Goal: Information Seeking & Learning: Learn about a topic

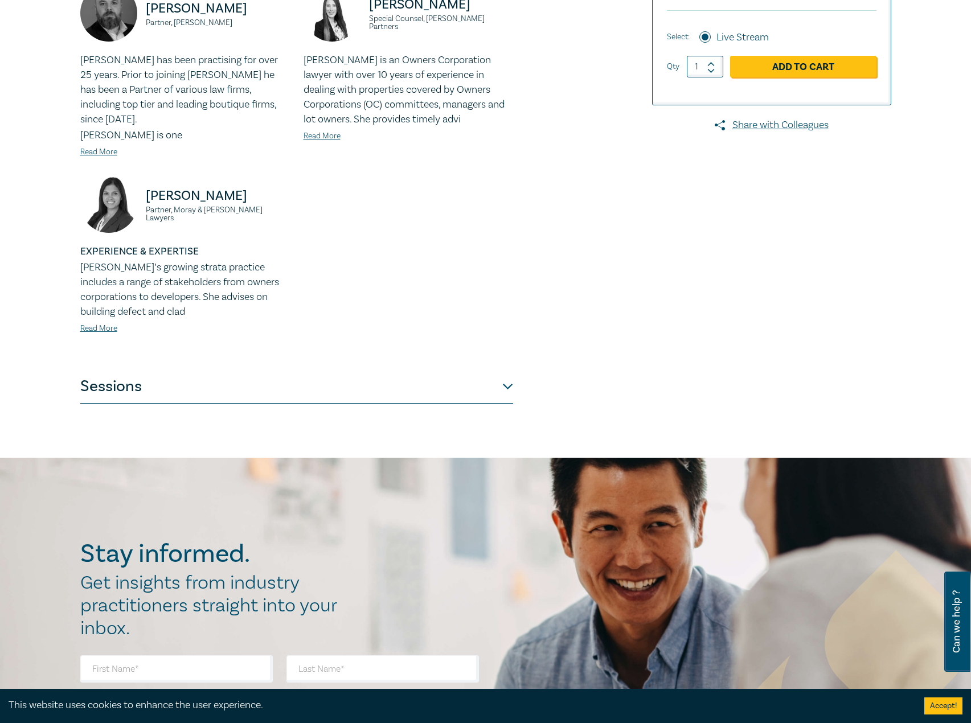
scroll to position [342, 0]
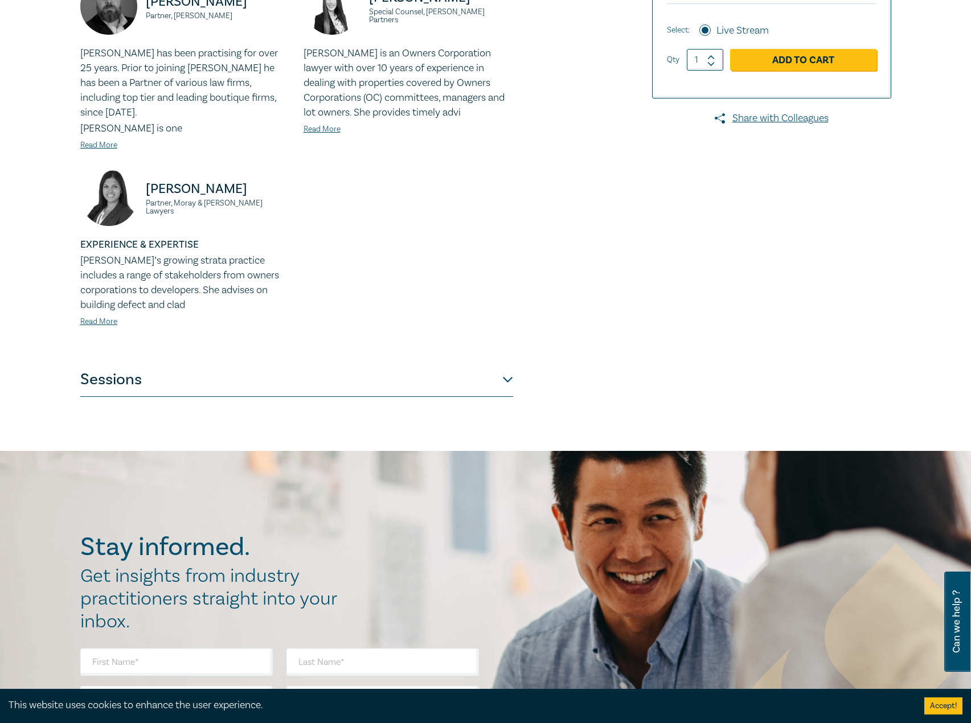
click at [283, 363] on button "Sessions" at bounding box center [296, 380] width 433 height 34
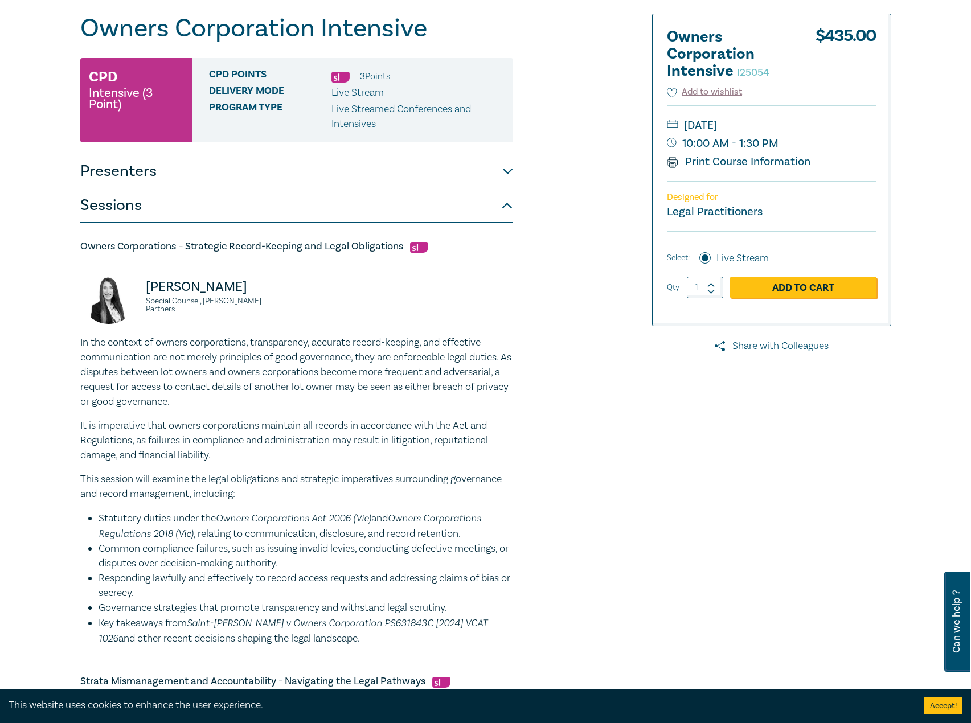
scroll to position [0, 0]
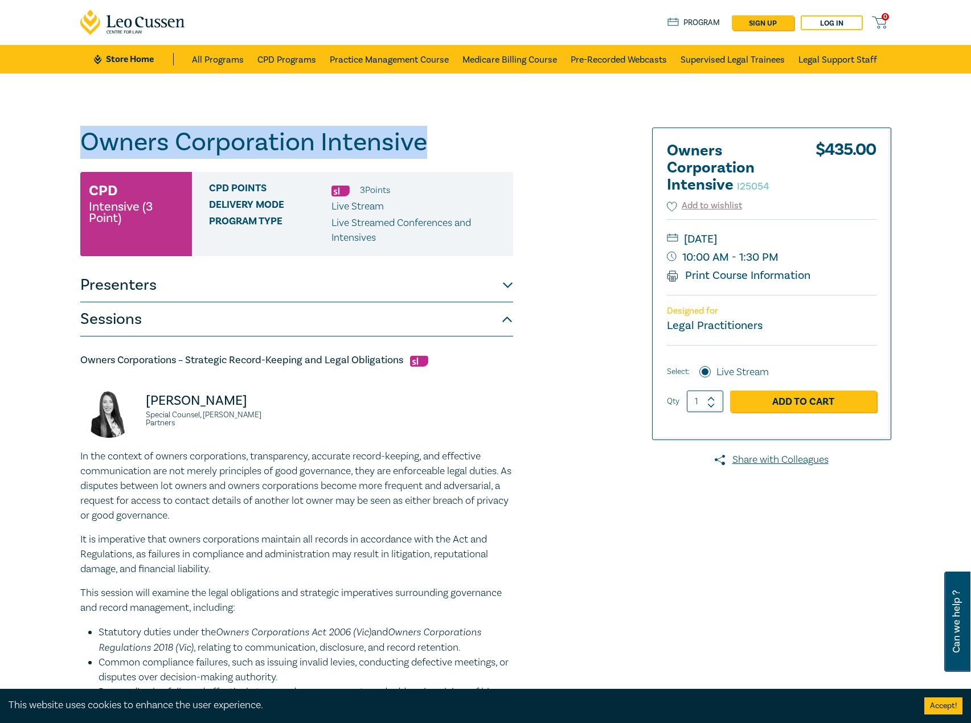
drag, startPoint x: 441, startPoint y: 134, endPoint x: 29, endPoint y: 138, distance: 411.7
copy h1 "Owners Corporation Intensive"
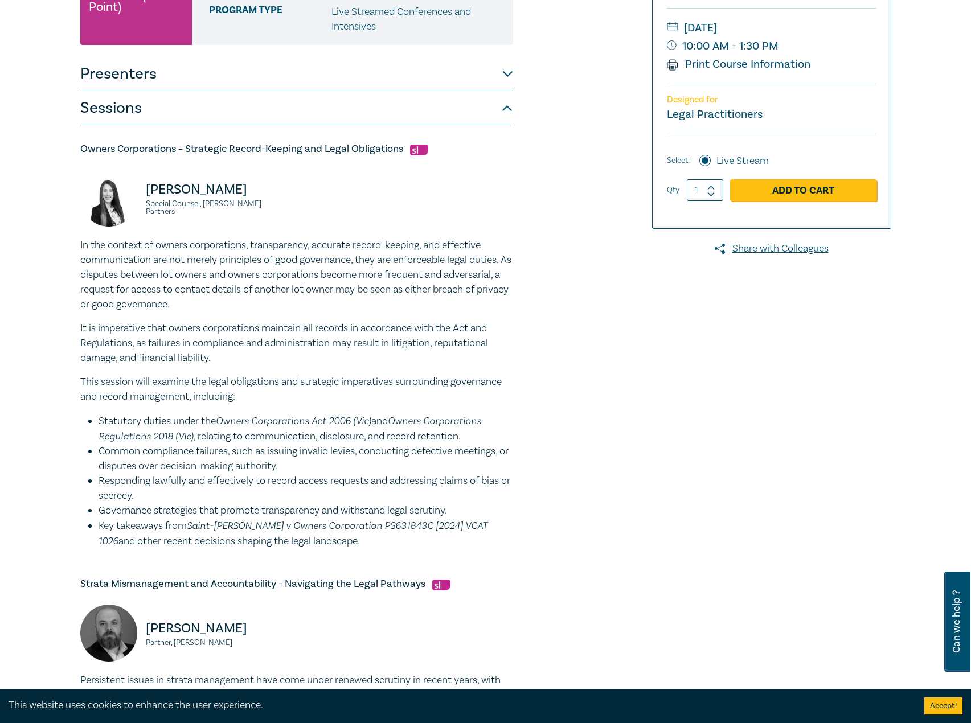
scroll to position [228, 0]
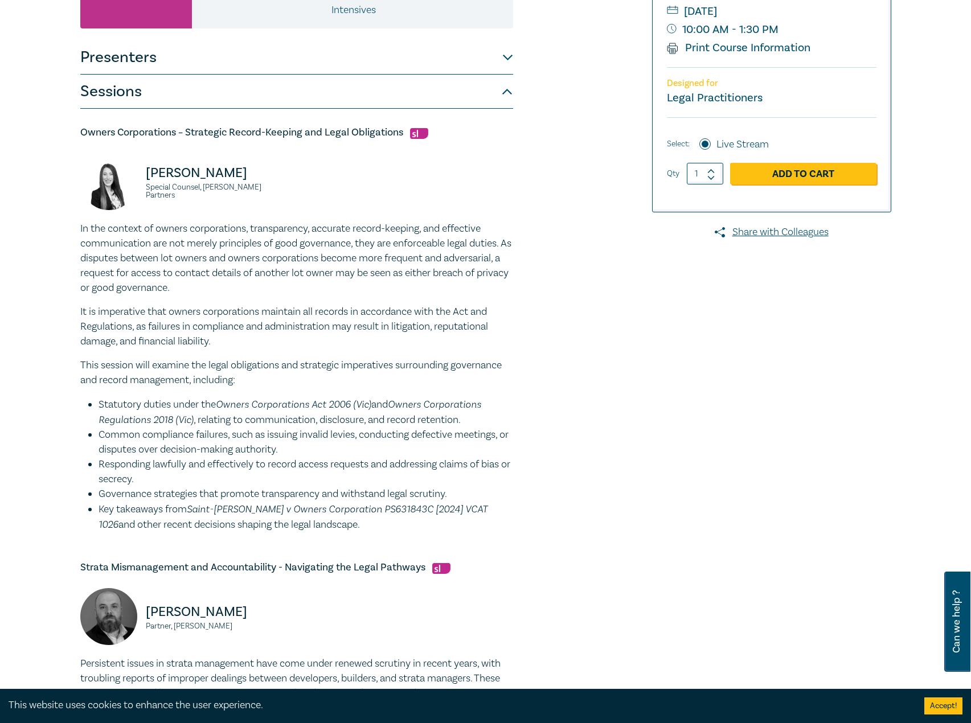
click at [397, 132] on h5 "Owners Corporations – Strategic Record-Keeping and Legal Obligations" at bounding box center [296, 133] width 433 height 14
drag, startPoint x: 404, startPoint y: 132, endPoint x: 95, endPoint y: 141, distance: 309.3
click at [107, 150] on div "Owners Corporations – Strategic Record-Keeping and Legal Obligations Deborah An…" at bounding box center [296, 329] width 433 height 407
drag, startPoint x: 81, startPoint y: 130, endPoint x: 403, endPoint y: 123, distance: 321.2
click at [403, 123] on div "Owners Corporations – Strategic Record-Keeping and Legal Obligations Deborah An…" at bounding box center [296, 703] width 433 height 1189
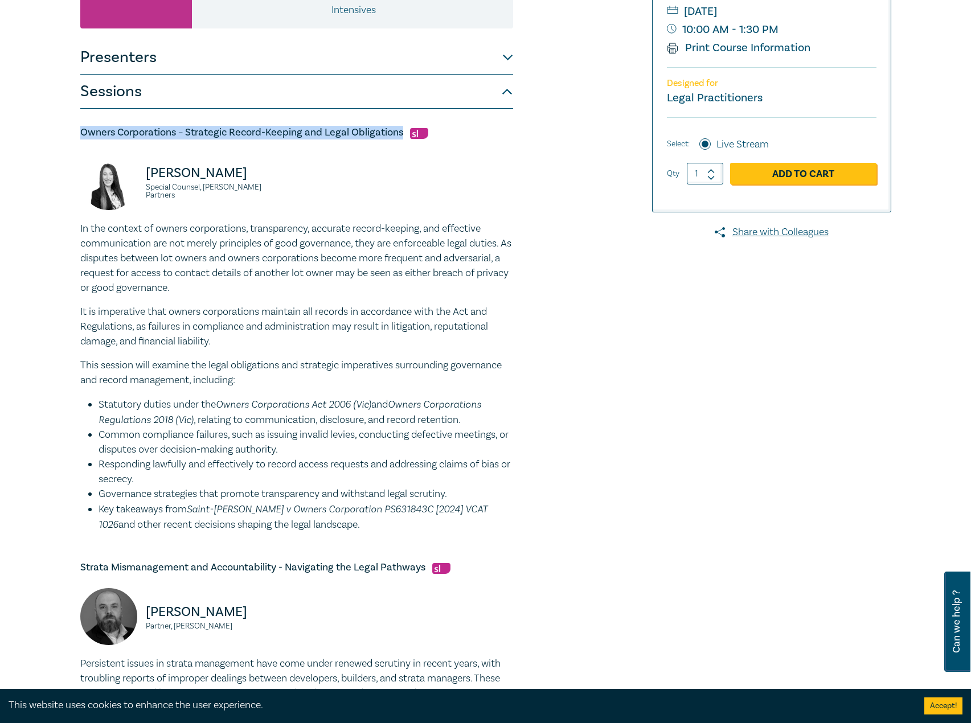
copy h5 "Owners Corporations – Strategic Record-Keeping and Legal Obligations"
drag, startPoint x: 319, startPoint y: 529, endPoint x: 51, endPoint y: 232, distance: 400.7
click at [51, 232] on div "Owners Corporation Intensive I25054 CPD Intensive (3 Point) CPD Points 3 Point …" at bounding box center [485, 599] width 971 height 1507
copy div "In the context of owners corporations, transparency, accurate record-keeping, a…"
click at [251, 213] on div "Deborah Andronaco Special Counsel, Aitken Partners" at bounding box center [185, 187] width 210 height 68
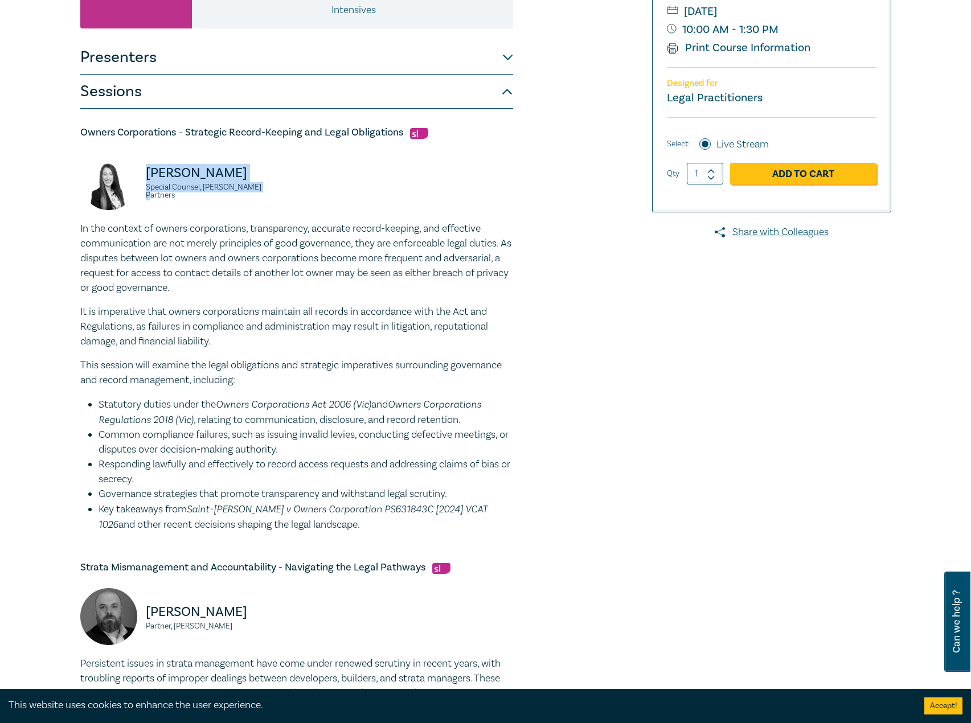
drag, startPoint x: 232, startPoint y: 182, endPoint x: 139, endPoint y: 169, distance: 94.4
click at [139, 169] on div "Deborah Andronaco Special Counsel, Aitken Partners" at bounding box center [185, 187] width 210 height 68
copy div "Deborah Andronaco Special Counsel, Aitken Partners"
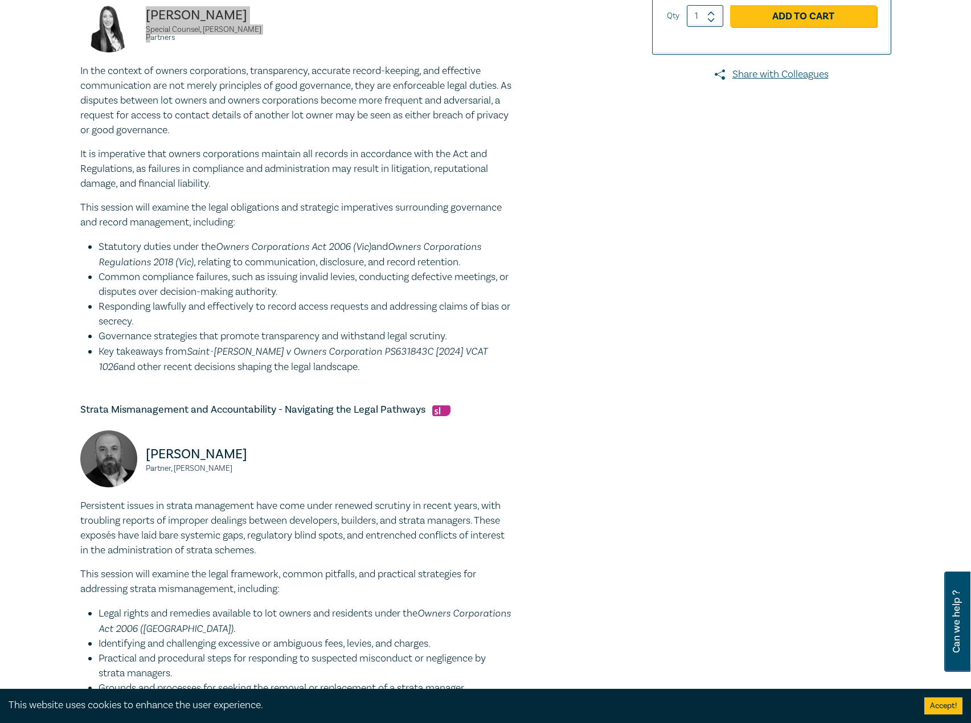
scroll to position [399, 0]
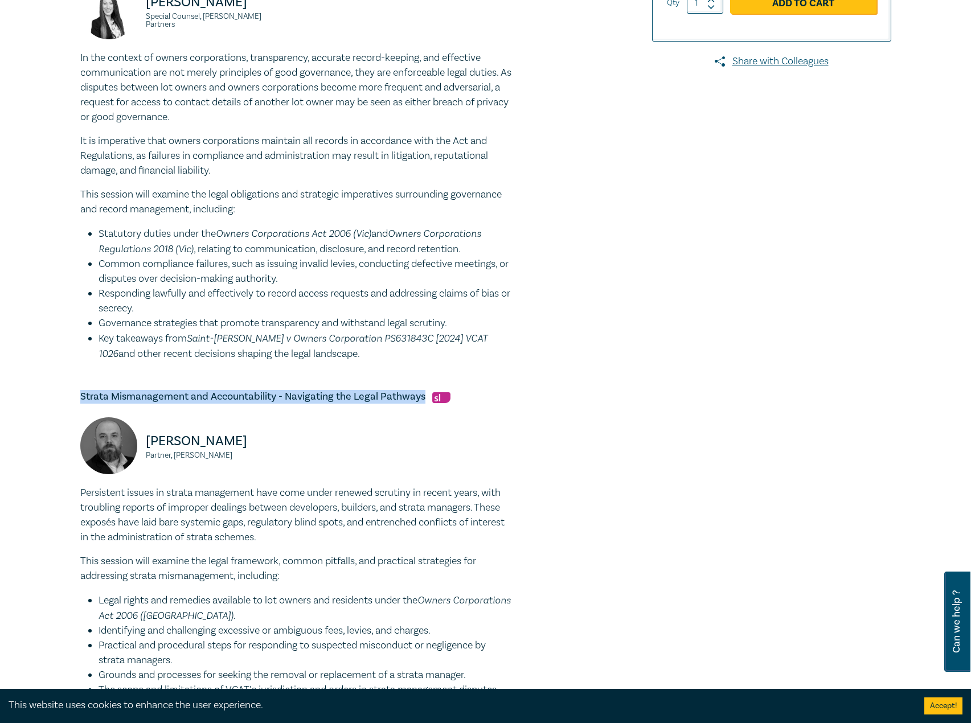
drag, startPoint x: 80, startPoint y: 395, endPoint x: 420, endPoint y: 399, distance: 340.0
click at [420, 399] on h5 "Strata Mismanagement and Accountability - Navigating the Legal Pathways" at bounding box center [296, 397] width 433 height 14
copy h5 "Strata Mismanagement and Accountability - Navigating the Legal Pathways"
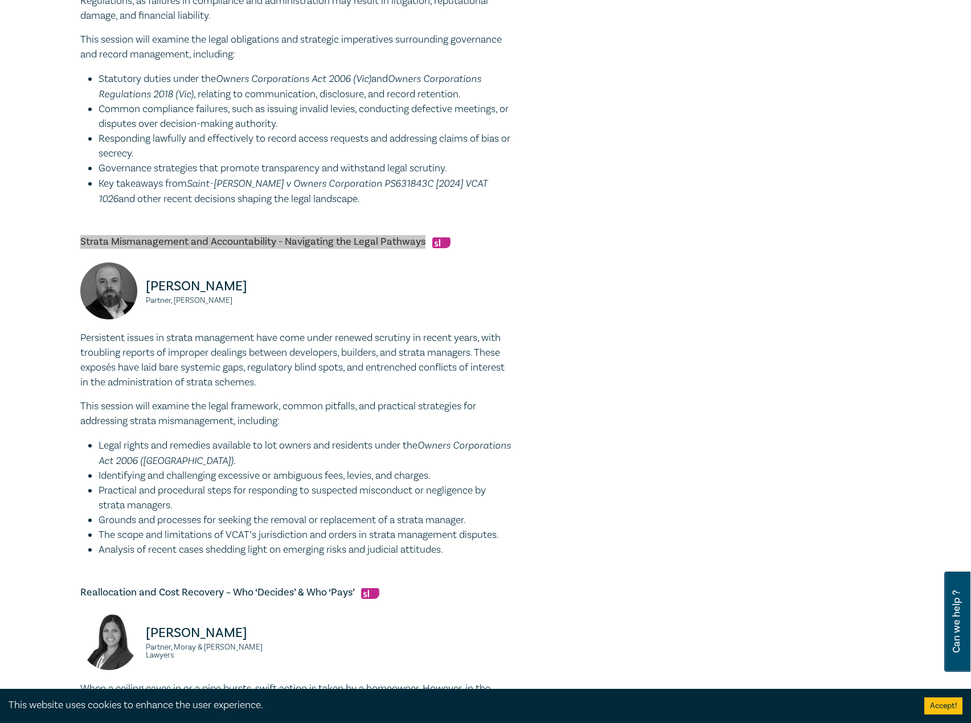
scroll to position [569, 0]
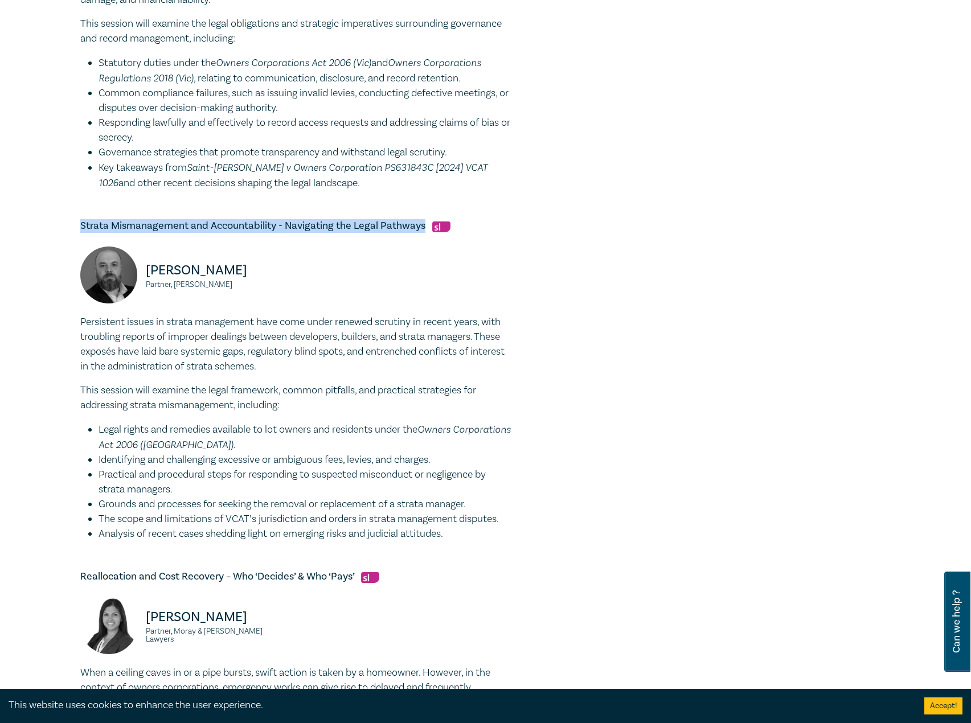
drag, startPoint x: 375, startPoint y: 540, endPoint x: 75, endPoint y: 325, distance: 369.0
click at [75, 325] on div "Owners Corporation Intensive I25054 CPD Intensive (3 Point) CPD Points 3 Point …" at bounding box center [347, 257] width 549 height 1398
copy div "Persistent issues in strata management have come under renewed scrutiny in rece…"
drag, startPoint x: 285, startPoint y: 289, endPoint x: 155, endPoint y: 265, distance: 132.6
click at [140, 266] on div "Tim Graham Partner, Chambers Russell Lawyers" at bounding box center [184, 281] width 223 height 68
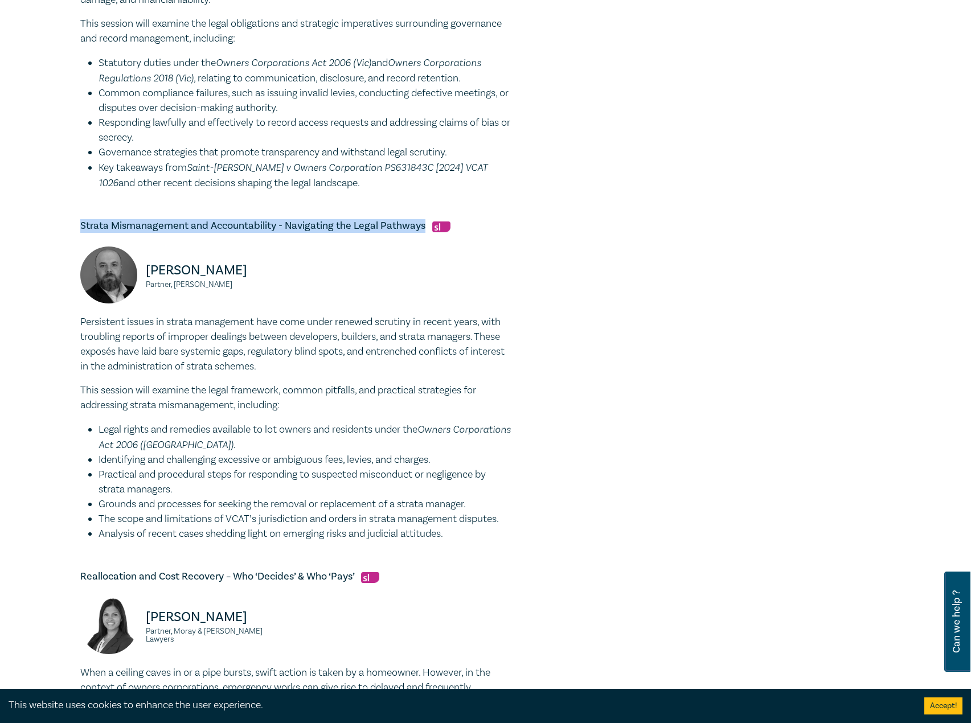
copy div "Tim Graham Partner, Chambers Russell Lawyers"
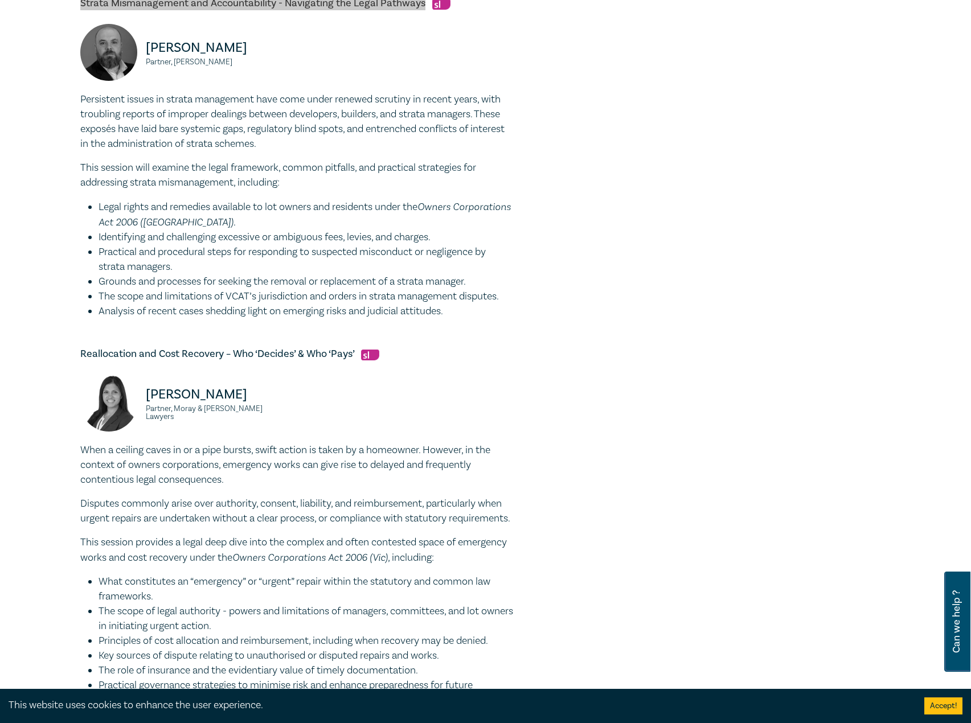
scroll to position [797, 0]
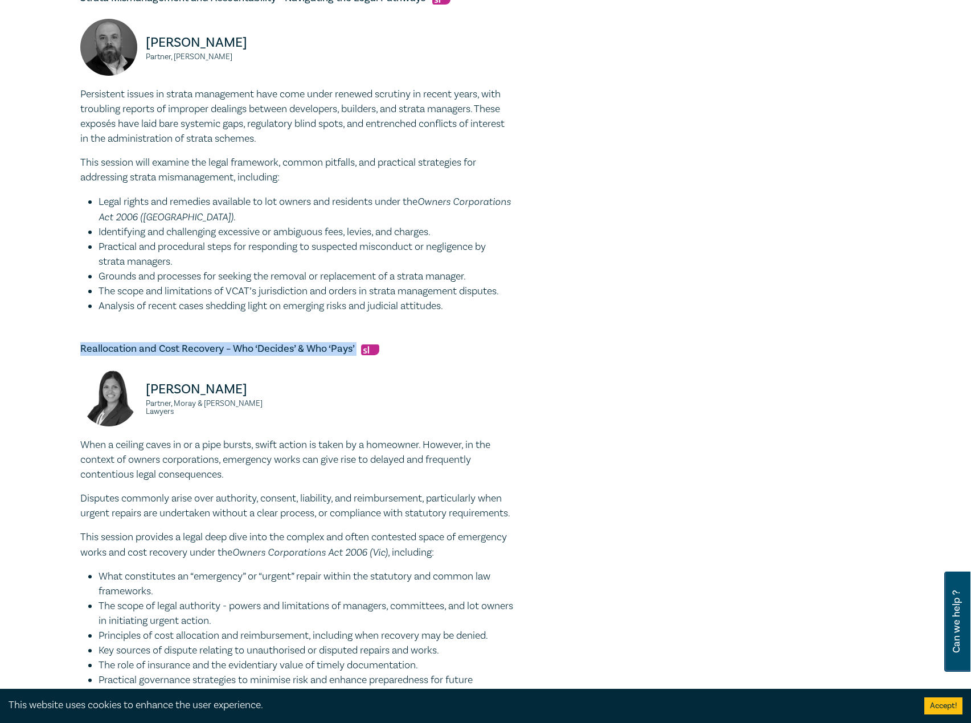
drag, startPoint x: 80, startPoint y: 346, endPoint x: 356, endPoint y: 342, distance: 276.2
click at [356, 342] on h5 "Reallocation and Cost Recovery – Who ‘Decides’ & Who ‘Pays’" at bounding box center [296, 349] width 433 height 14
copy h5 "Reallocation and Cost Recovery – Who ‘Decides’ & Who ‘Pays’"
click at [303, 478] on p "When a ceiling caves in or a pipe bursts, swift action is taken by a homeowner.…" at bounding box center [296, 460] width 433 height 44
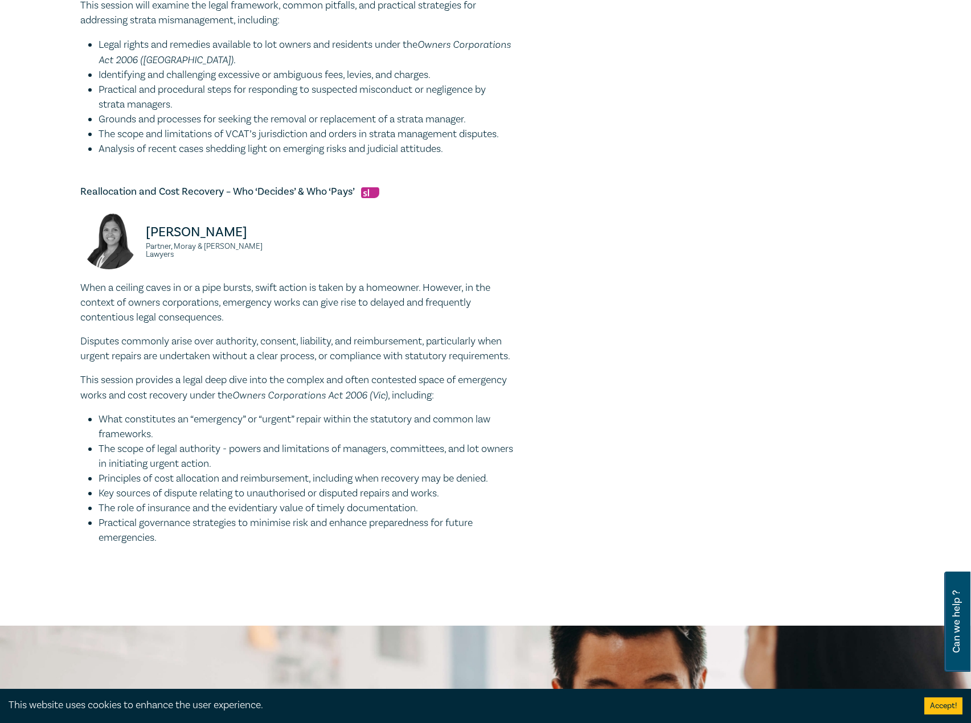
scroll to position [968, 0]
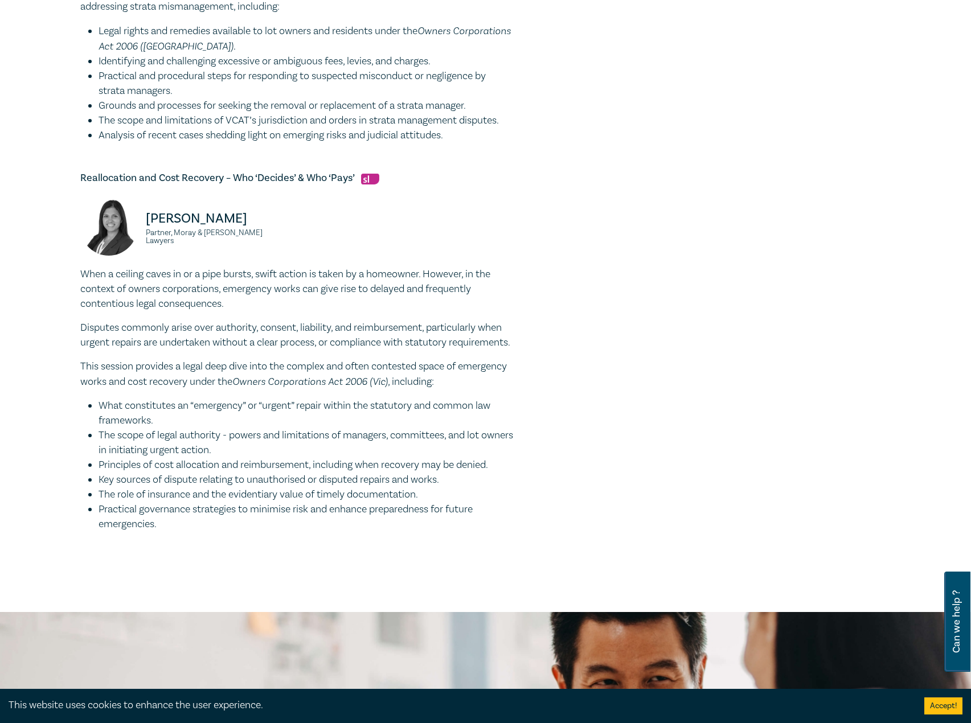
drag, startPoint x: 212, startPoint y: 567, endPoint x: 85, endPoint y: 272, distance: 321.1
copy div "When a ceiling caves in or a pipe bursts, swift action is taken by a homeowner.…"
drag, startPoint x: 269, startPoint y: 229, endPoint x: 146, endPoint y: 210, distance: 125.1
click at [146, 210] on div "Fabienne Loncar Partner, Moray & Agnew Lawyers" at bounding box center [185, 233] width 210 height 68
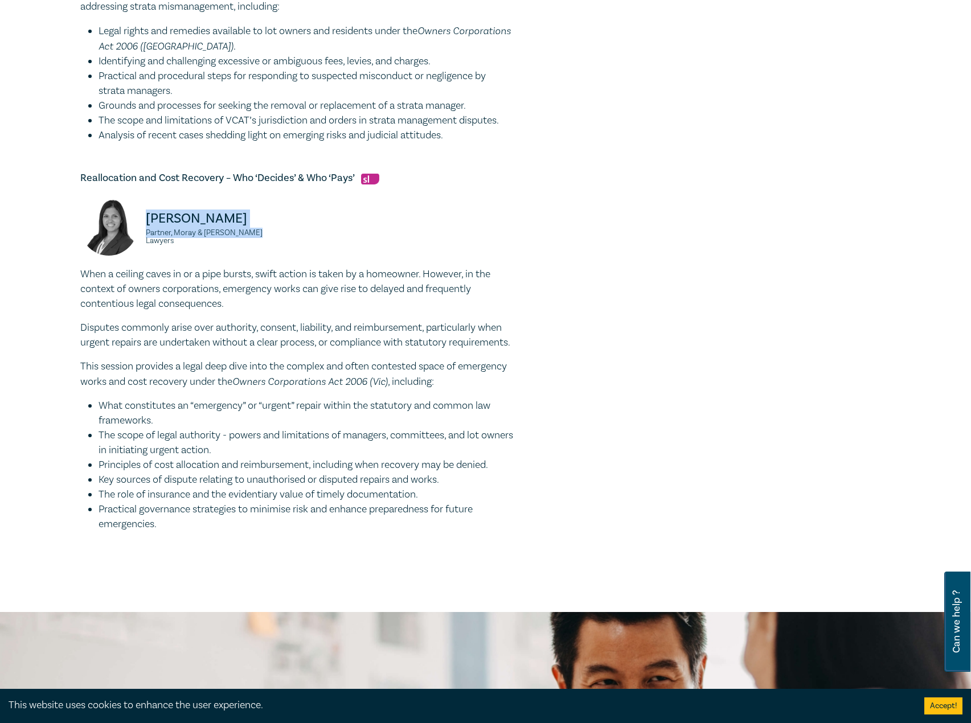
copy div "Fabienne Loncar Partner, Moray & Agnew Lawyers"
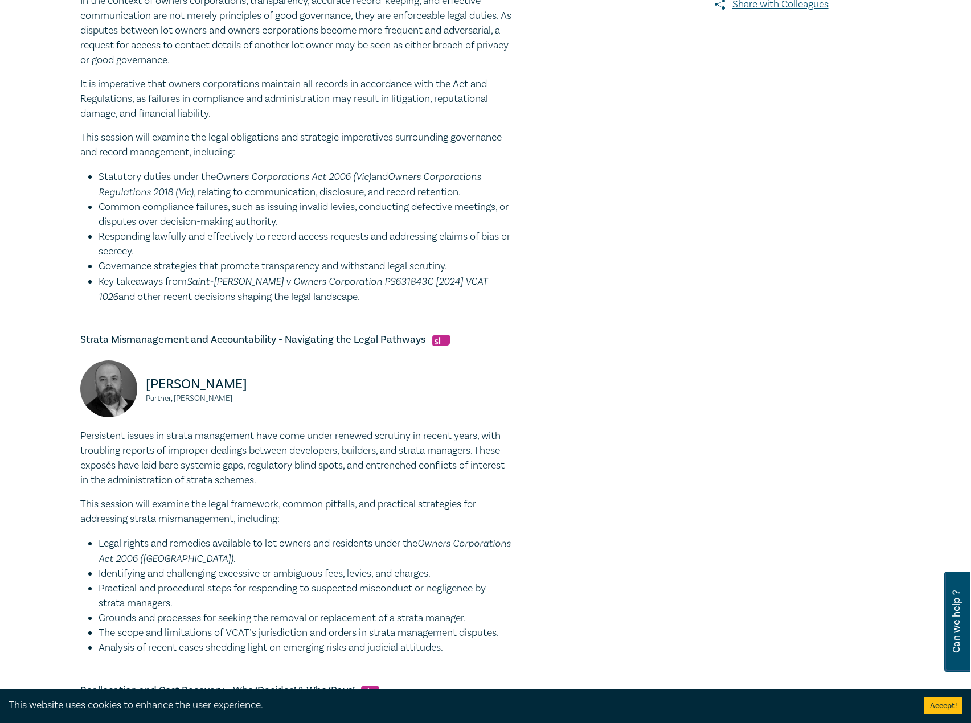
scroll to position [114, 0]
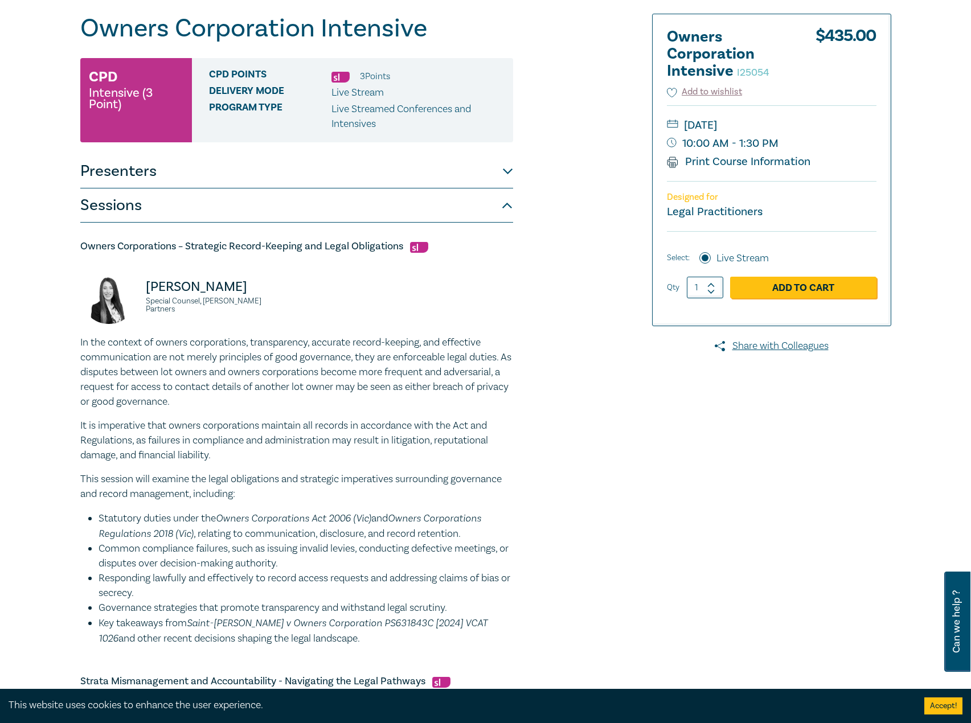
click at [715, 477] on div at bounding box center [760, 713] width 275 height 1398
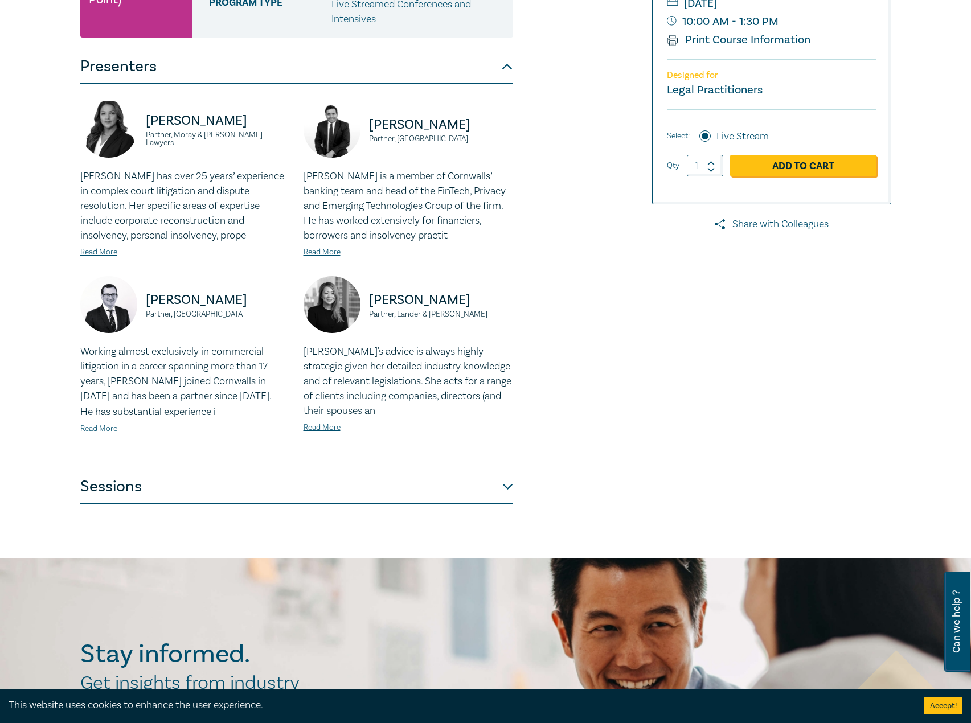
scroll to position [228, 0]
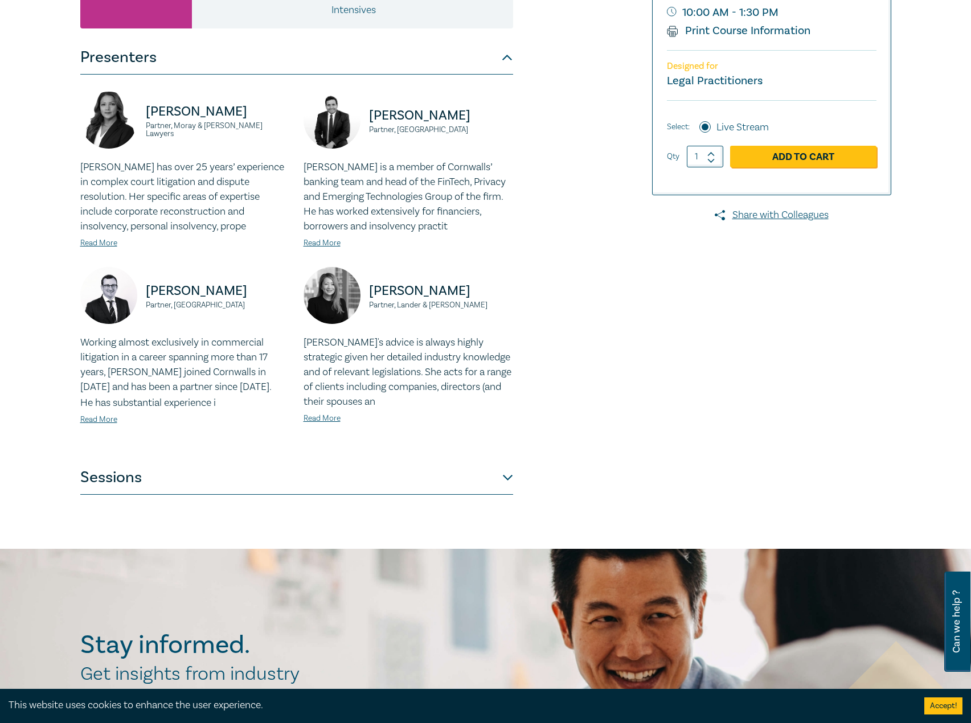
click at [344, 457] on div "[PERSON_NAME] Partner, Moray & [PERSON_NAME] Lawyers [PERSON_NAME] has over 25 …" at bounding box center [296, 268] width 433 height 386
click at [316, 467] on button "Sessions" at bounding box center [296, 478] width 433 height 34
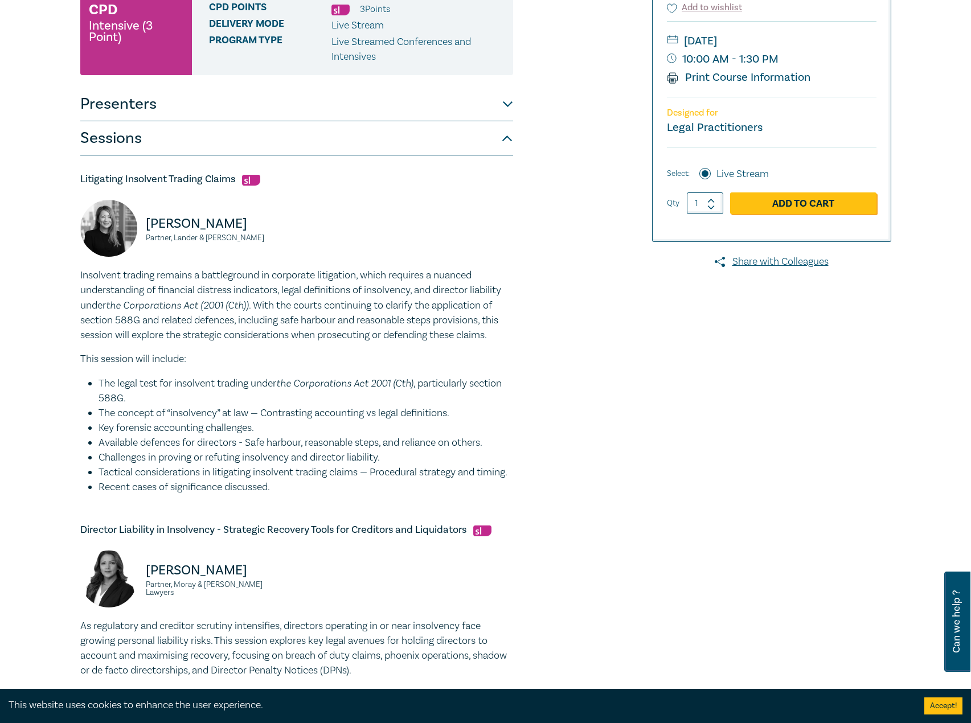
scroll to position [57, 0]
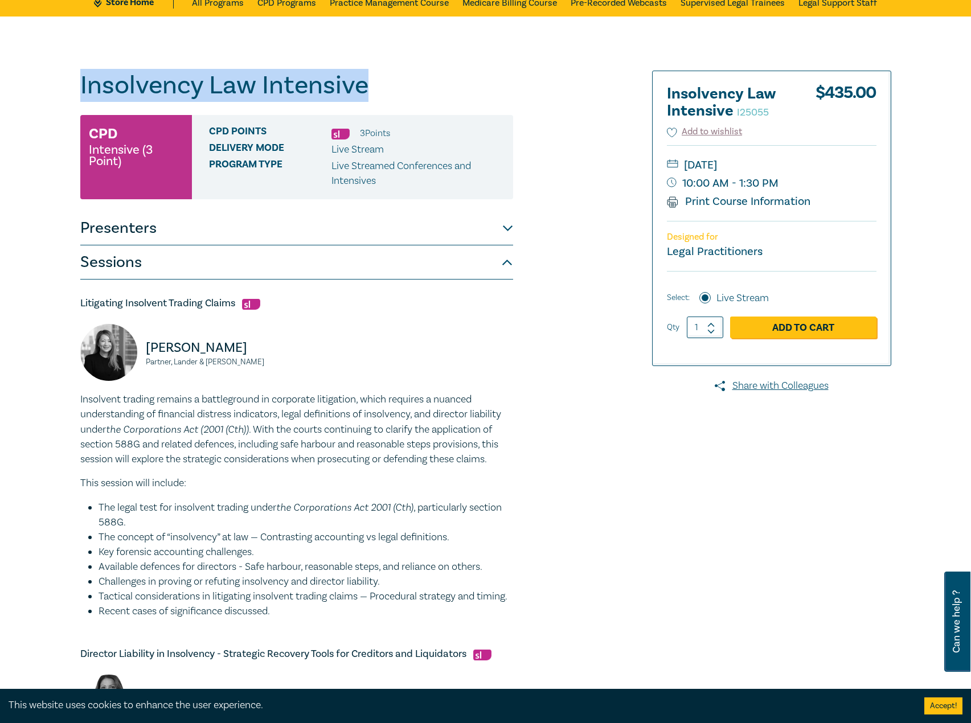
drag, startPoint x: 223, startPoint y: 60, endPoint x: 46, endPoint y: 56, distance: 176.6
click at [46, 56] on div "Insolvency Law Intensive I25055 CPD Intensive (3 Point) CPD Points 3 Point s De…" at bounding box center [485, 717] width 971 height 1400
drag, startPoint x: 134, startPoint y: 83, endPoint x: 190, endPoint y: 89, distance: 56.2
click at [190, 89] on h1 "Insolvency Law Intensive I25055" at bounding box center [296, 86] width 433 height 30
drag, startPoint x: 380, startPoint y: 80, endPoint x: 88, endPoint y: 80, distance: 292.1
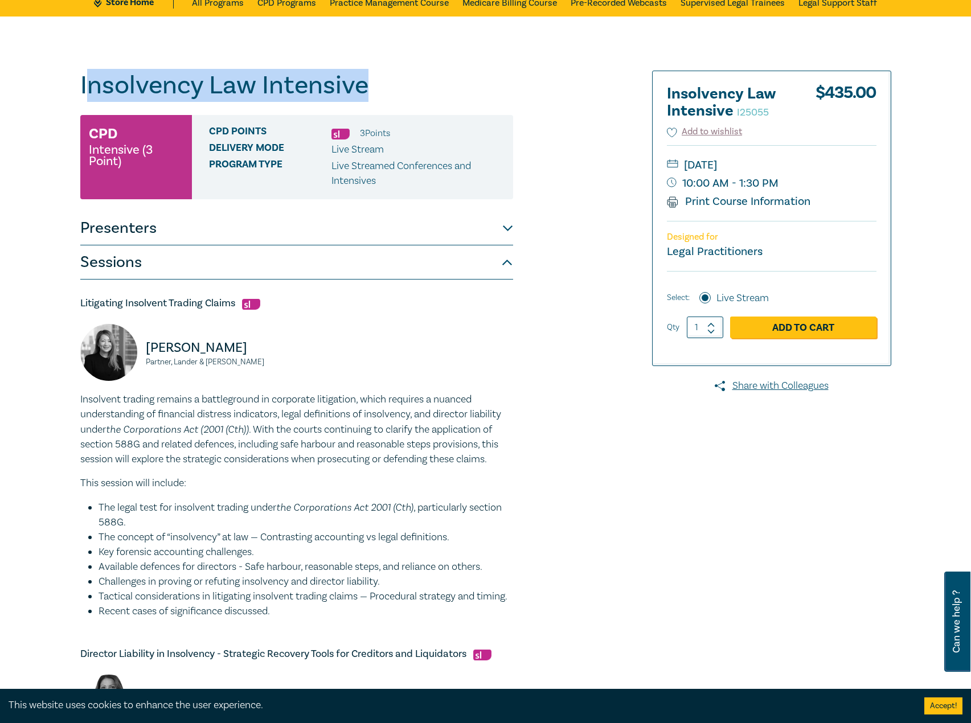
click at [88, 80] on h1 "Insolvency Law Intensive I25055" at bounding box center [296, 86] width 433 height 30
click at [363, 84] on h1 "Insolvency Law Intensive I25055" at bounding box center [296, 86] width 433 height 30
drag, startPoint x: 408, startPoint y: 73, endPoint x: 40, endPoint y: 84, distance: 367.4
click at [40, 84] on div "Insolvency Law Intensive I25055 CPD Intensive (3 Point) CPD Points 3 Point s De…" at bounding box center [485, 717] width 971 height 1400
copy h1 "Insolvency Law Intensive"
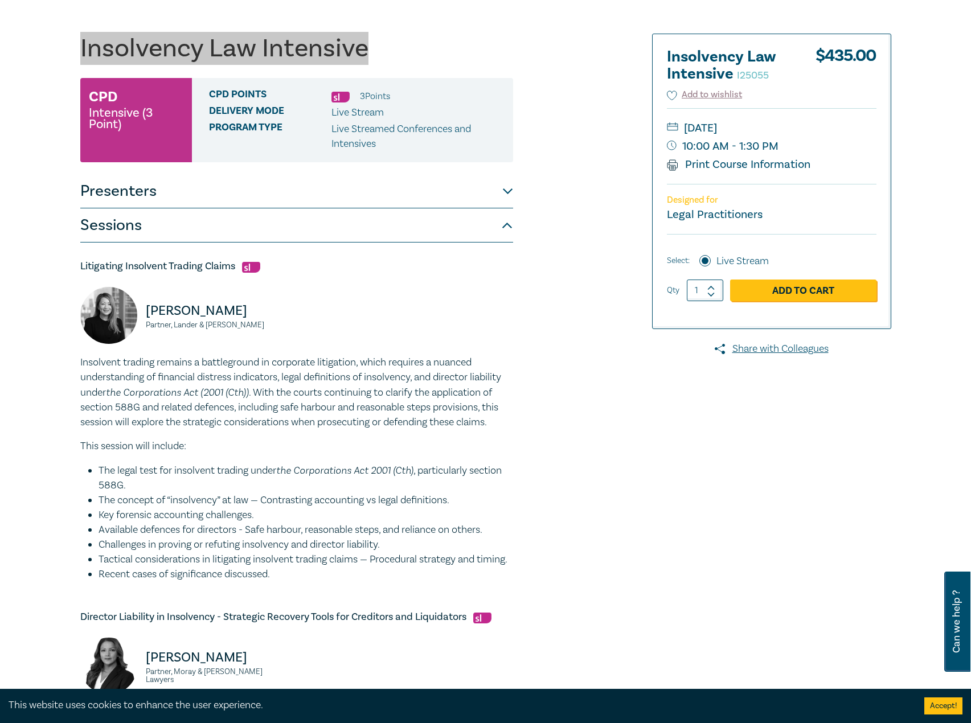
scroll to position [114, 0]
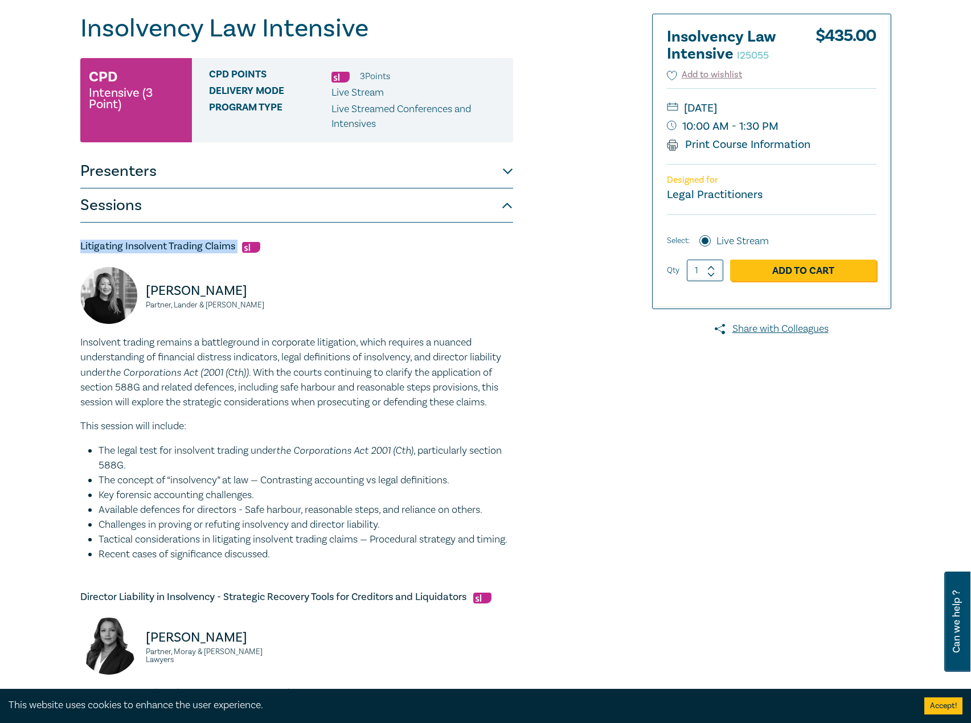
drag, startPoint x: 236, startPoint y: 249, endPoint x: 65, endPoint y: 251, distance: 170.8
click at [65, 251] on div "Insolvency Law Intensive I25055 CPD Intensive (3 Point) CPD Points 3 Point s De…" at bounding box center [485, 660] width 971 height 1400
copy h5 "Litigating Insolvent Trading Claims"
drag, startPoint x: 330, startPoint y: 385, endPoint x: 326, endPoint y: 392, distance: 8.2
click at [330, 385] on p "Insolvent trading remains a battleground in corporate litigation, which require…" at bounding box center [296, 372] width 433 height 75
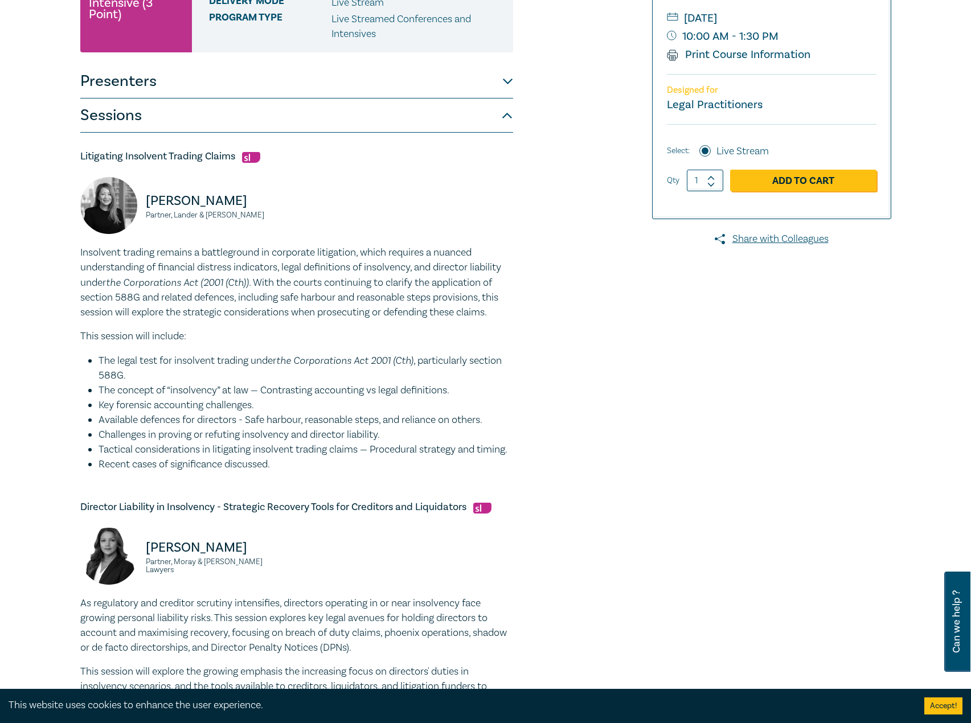
scroll to position [228, 0]
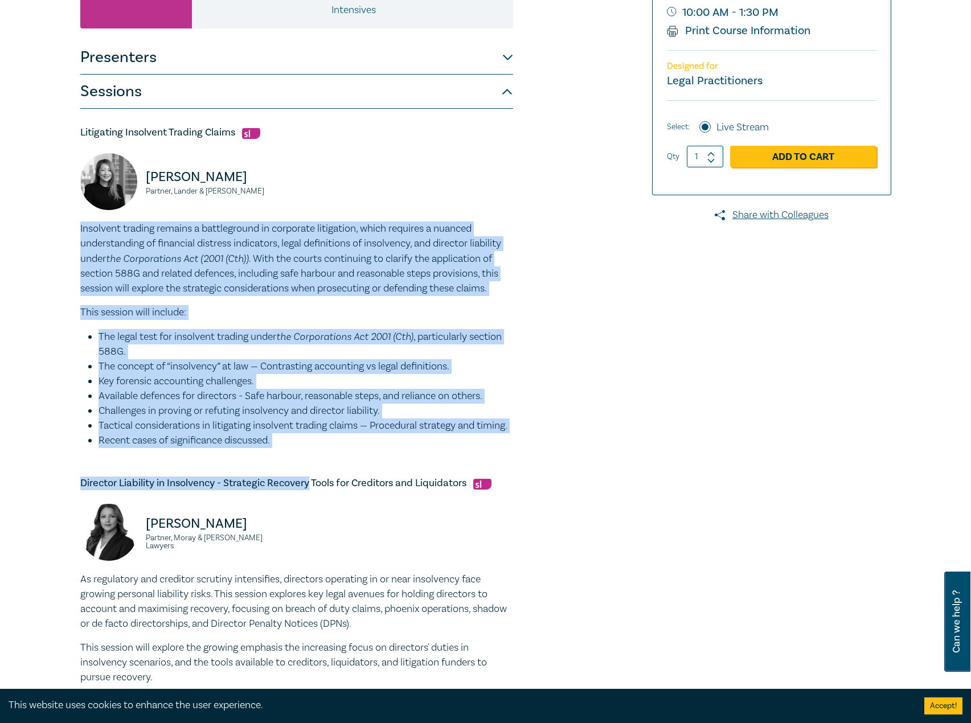
drag, startPoint x: 294, startPoint y: 463, endPoint x: 133, endPoint y: 236, distance: 278.5
click at [61, 229] on div "Insolvency Law Intensive I25055 CPD Intensive (3 Point) CPD Points 3 Point s De…" at bounding box center [485, 546] width 971 height 1400
drag, startPoint x: 153, startPoint y: 246, endPoint x: 374, endPoint y: 451, distance: 301.4
click at [401, 433] on li "Tactical considerations in litigating insolvent trading claims — Procedural str…" at bounding box center [306, 426] width 415 height 15
click at [329, 448] on li "Recent cases of significance discussed." at bounding box center [306, 440] width 415 height 15
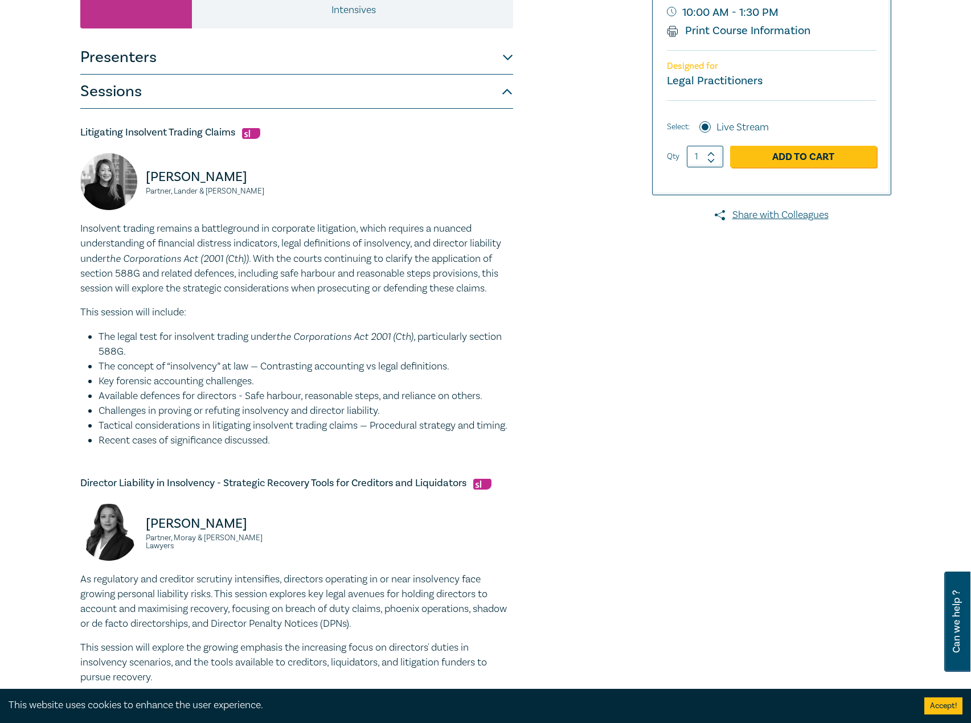
drag, startPoint x: 301, startPoint y: 454, endPoint x: 80, endPoint y: 225, distance: 318.1
click at [80, 225] on div "Insolvent trading remains a battleground in corporate litigation, which require…" at bounding box center [296, 334] width 433 height 227
copy div "Insolvent trading remains a battleground in corporate litigation, which require…"
drag, startPoint x: 276, startPoint y: 195, endPoint x: 145, endPoint y: 168, distance: 133.8
click at [145, 168] on div "Lily Nguyen Partner, Lander & Rogers" at bounding box center [185, 187] width 210 height 68
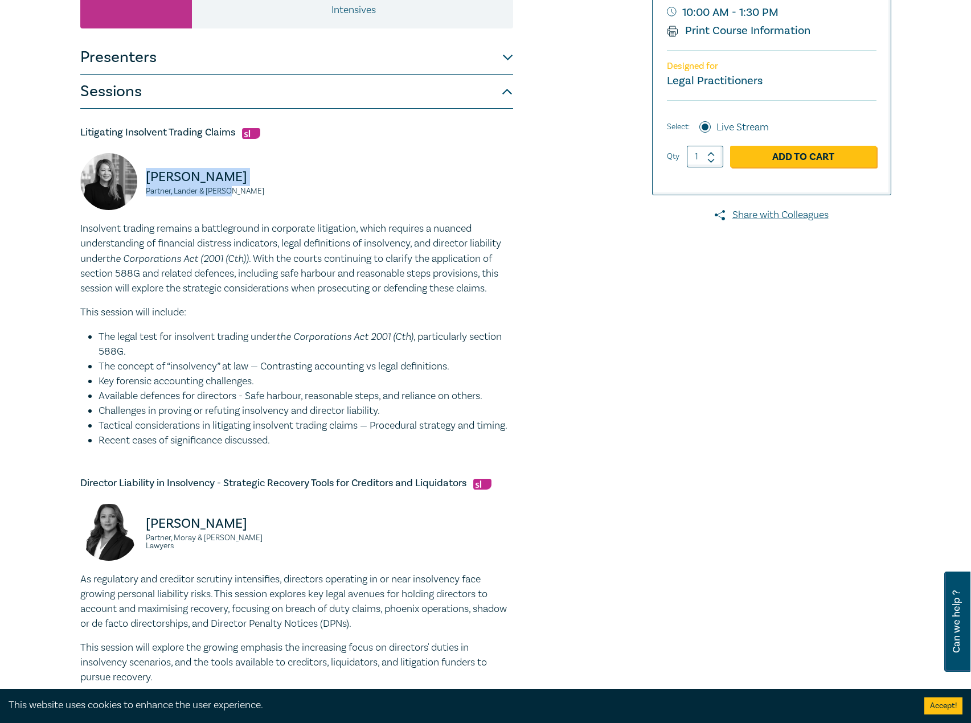
copy div "Lily Nguyen Partner, Lander & Rogers"
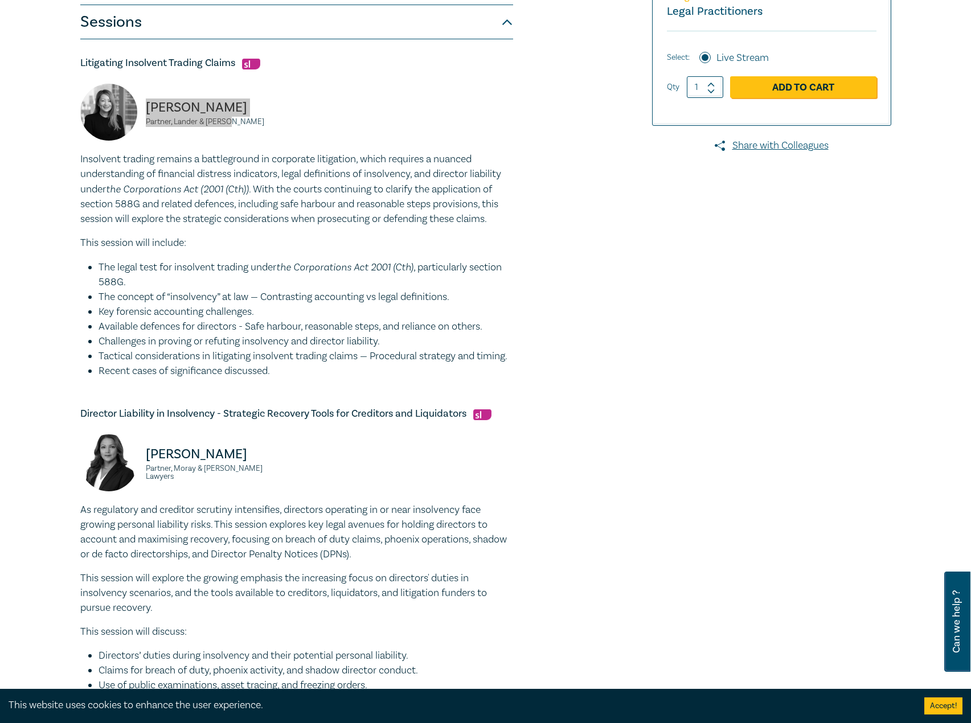
scroll to position [285, 0]
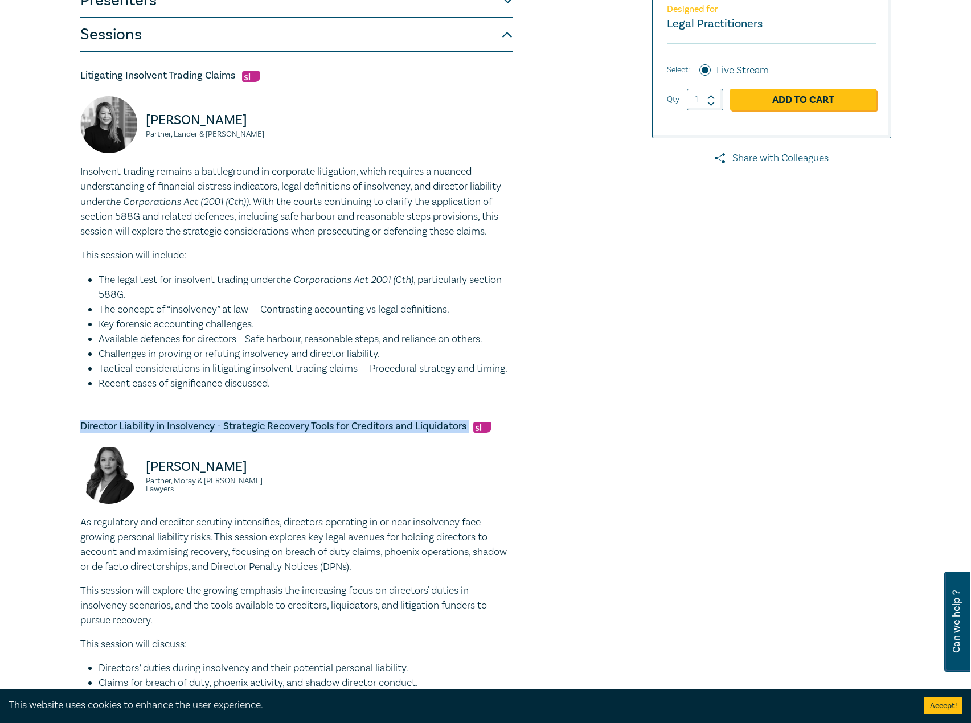
drag, startPoint x: 81, startPoint y: 440, endPoint x: 491, endPoint y: 423, distance: 410.3
click at [491, 423] on div "Litigating Insolvent Trading Claims Lily Nguyen Partner, Lander & Rogers Insolv…" at bounding box center [296, 593] width 433 height 1083
copy h5 "Director Liability in Insolvency - Strategic Recovery Tools for Creditors and L…"
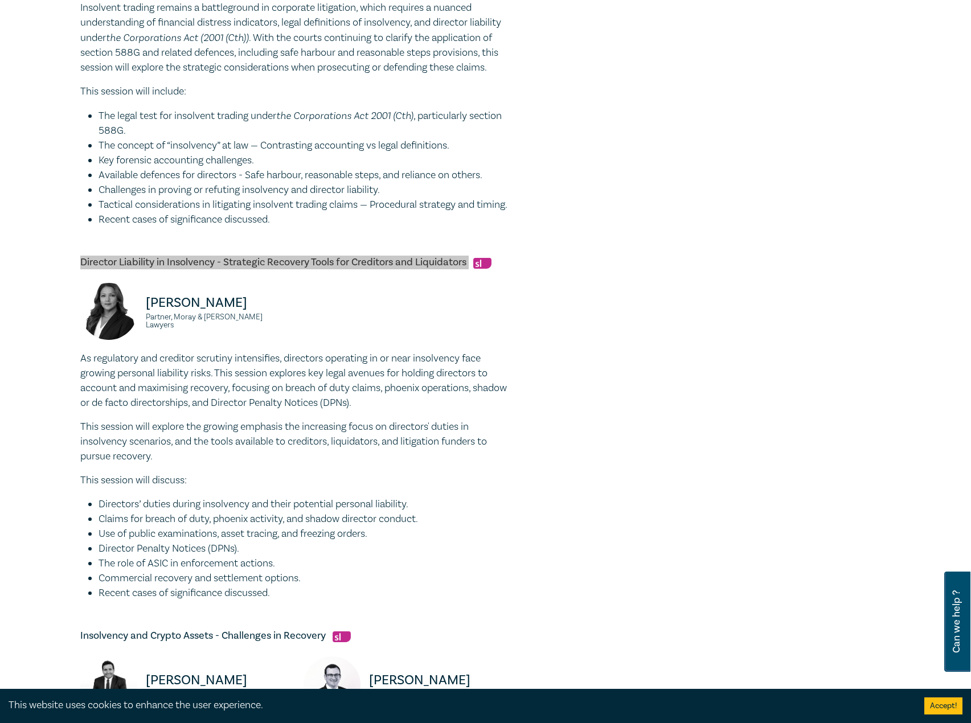
scroll to position [456, 0]
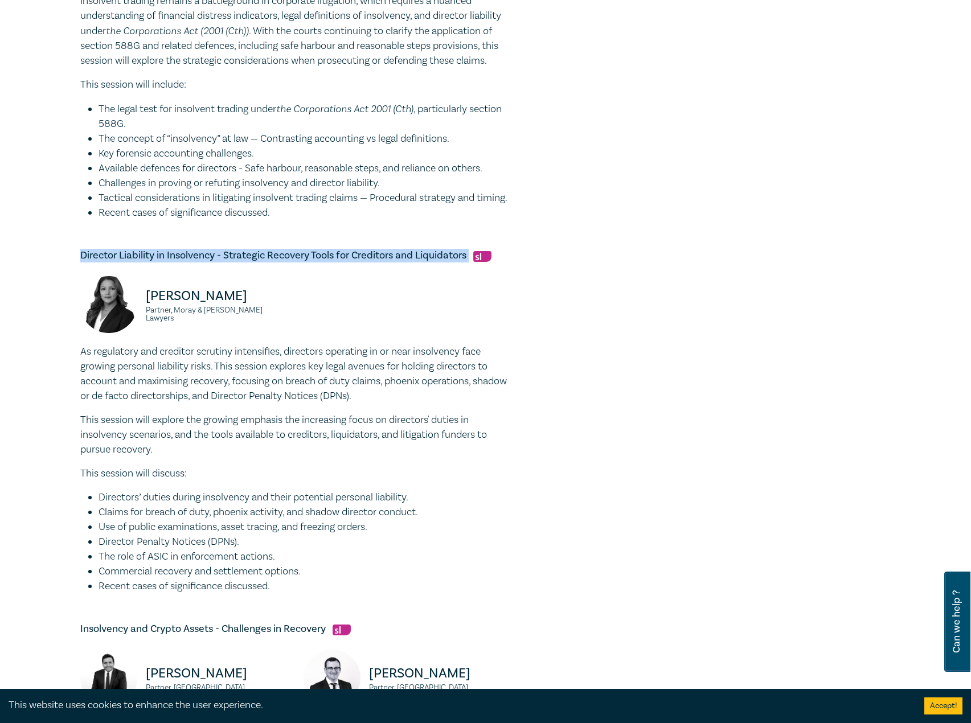
drag, startPoint x: 289, startPoint y: 601, endPoint x: 32, endPoint y: 366, distance: 347.8
click at [32, 366] on div "Insolvency Law Intensive I25055 CPD Intensive (3 Point) CPD Points 3 Point s De…" at bounding box center [485, 318] width 971 height 1400
copy div "As regulatory and creditor scrutiny intensifies, directors operating in or near…"
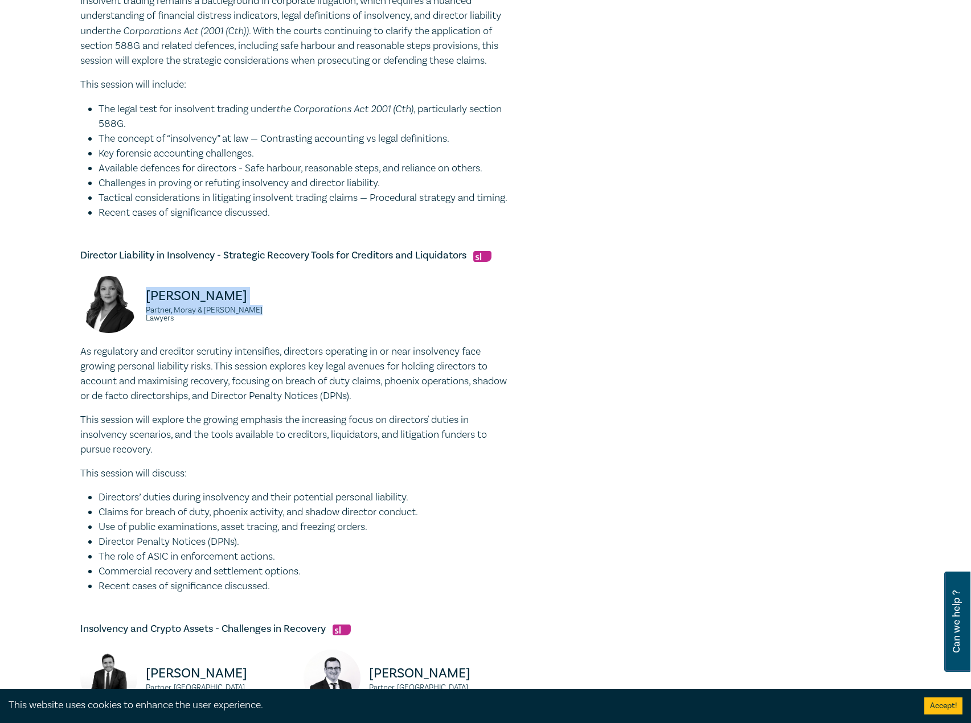
drag, startPoint x: 277, startPoint y: 329, endPoint x: 140, endPoint y: 311, distance: 138.4
click at [140, 311] on div "Radhika Kanhai Partner, Moray & Agnew Lawyers" at bounding box center [185, 310] width 210 height 68
copy div "Radhika Kanhai Partner, Moray & Agnew Lawyers"
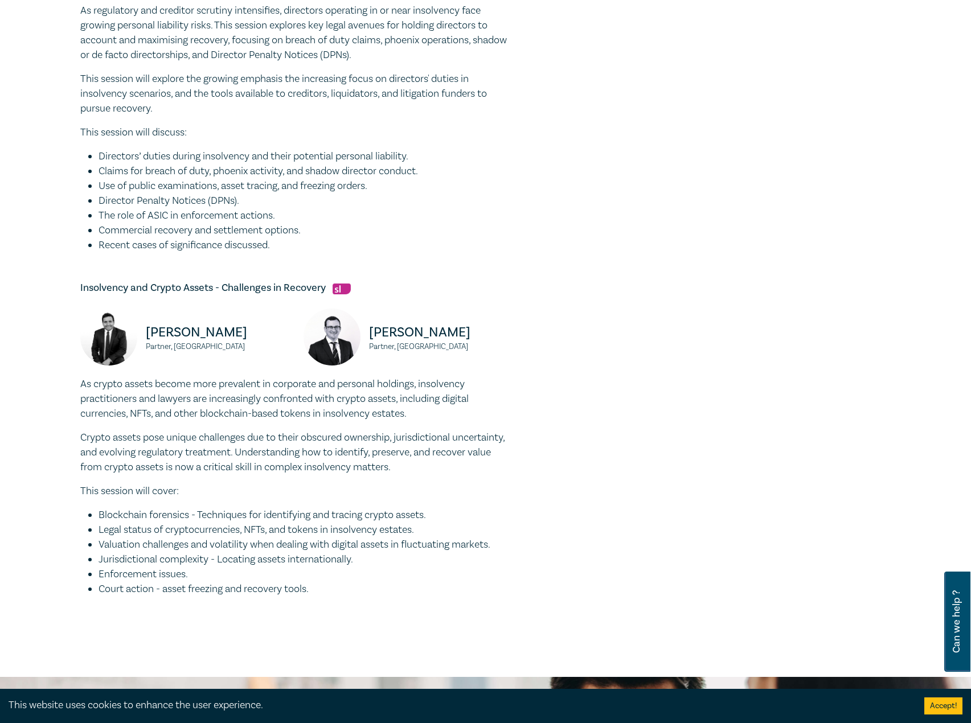
scroll to position [854, 0]
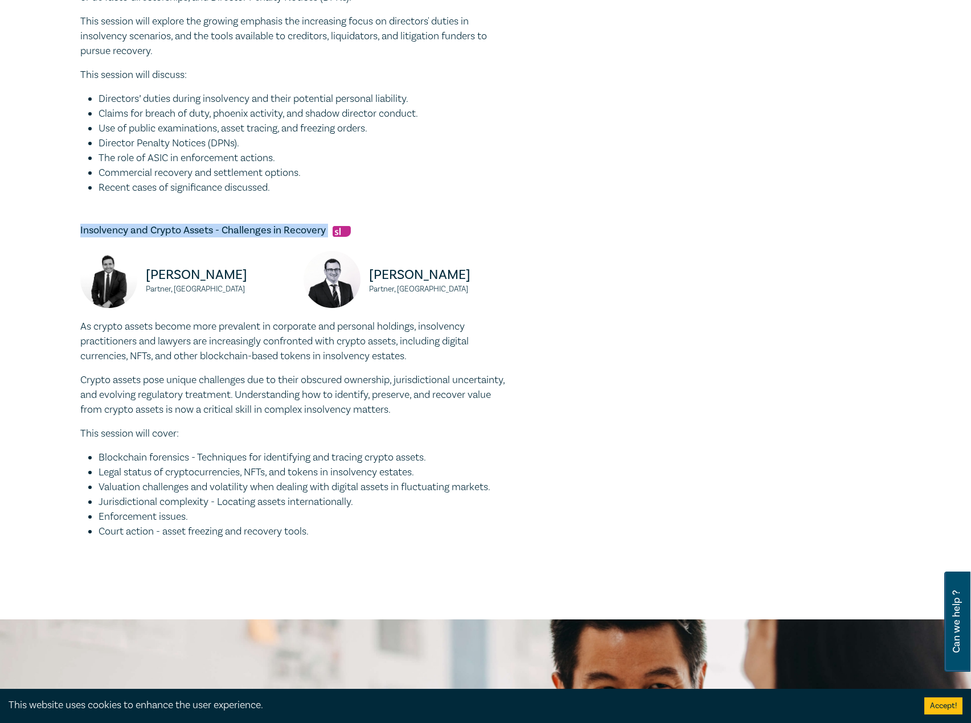
drag, startPoint x: 146, startPoint y: 239, endPoint x: 330, endPoint y: 243, distance: 184.0
click at [330, 237] on h5 "Insolvency and Crypto Assets - Challenges in Recovery" at bounding box center [296, 231] width 433 height 14
drag, startPoint x: 309, startPoint y: 249, endPoint x: 337, endPoint y: 255, distance: 27.8
click at [337, 255] on div "Insolvency and Crypto Assets - Challenges in Recovery David Kreltszheim Partner…" at bounding box center [296, 381] width 433 height 315
drag, startPoint x: 327, startPoint y: 242, endPoint x: 79, endPoint y: 244, distance: 248.3
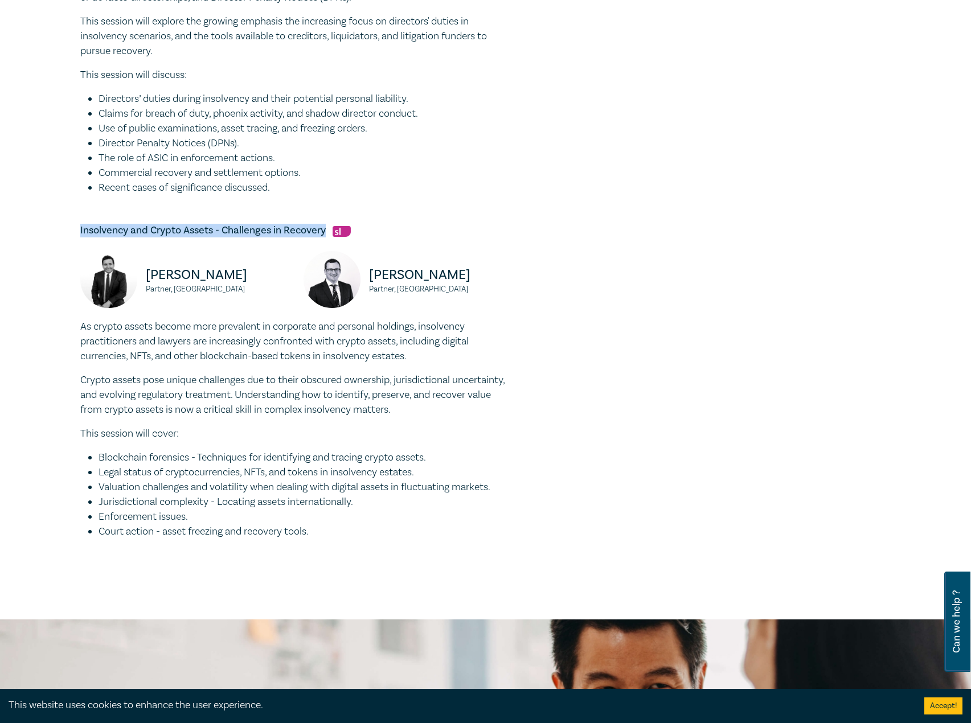
copy h5 "Insolvency and Crypto Assets - Challenges in Recovery"
drag, startPoint x: 342, startPoint y: 545, endPoint x: 69, endPoint y: 344, distance: 338.8
copy div "As crypto assets become more prevalent in corporate and personal holdings, inso…"
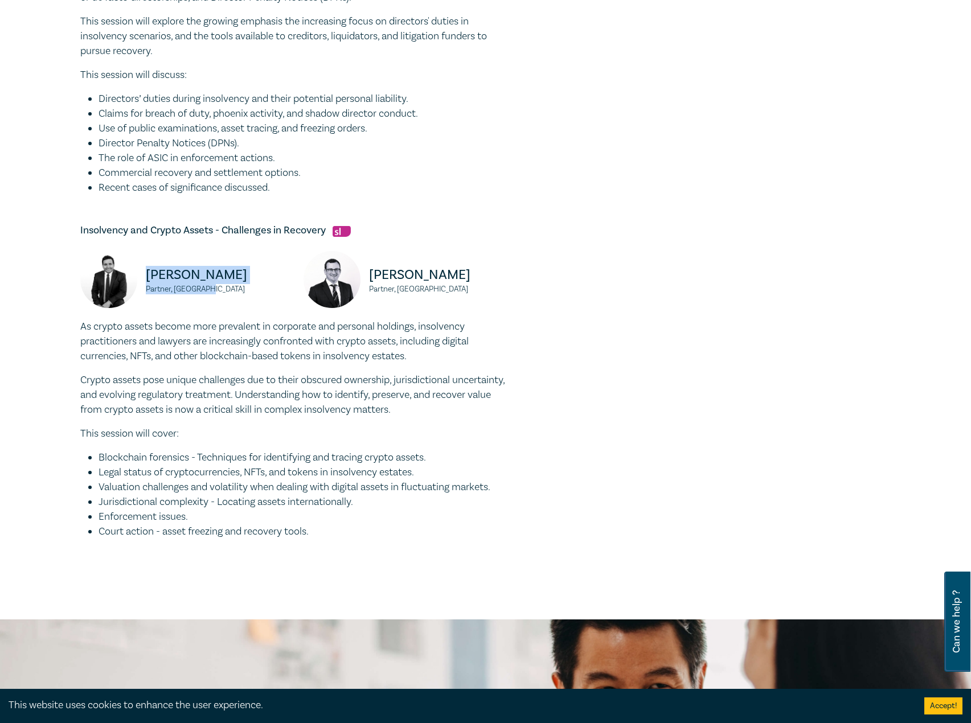
drag, startPoint x: 231, startPoint y: 311, endPoint x: 146, endPoint y: 289, distance: 87.7
click at [146, 289] on div "David Kreltszheim Partner, Cornwalls" at bounding box center [185, 285] width 210 height 68
copy div "David Kreltszheim Partner, Cornwalls"
drag, startPoint x: 441, startPoint y: 306, endPoint x: 367, endPoint y: 290, distance: 75.7
click at [368, 290] on div "Jarrod Munro Partner, Cornwalls" at bounding box center [408, 285] width 210 height 68
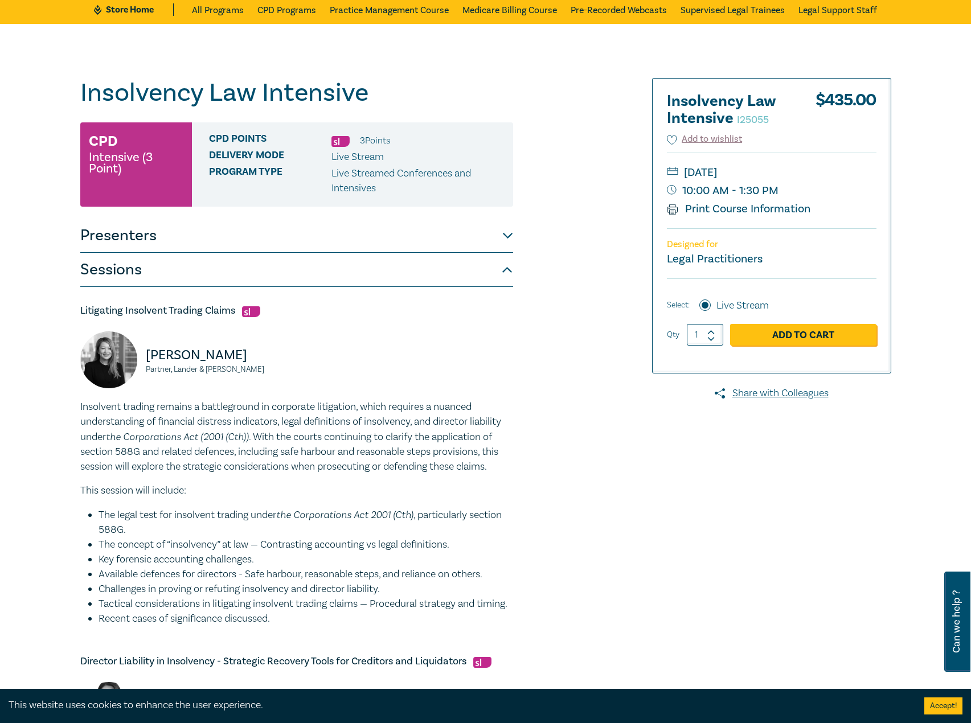
scroll to position [0, 0]
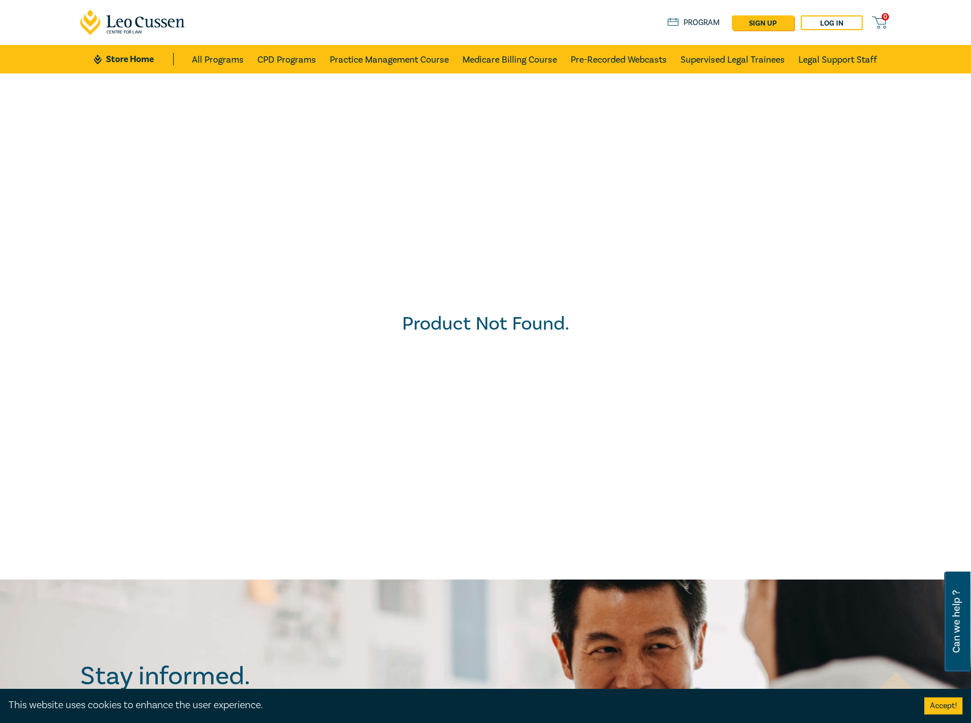
click at [120, 61] on link "Store Home" at bounding box center [133, 59] width 79 height 13
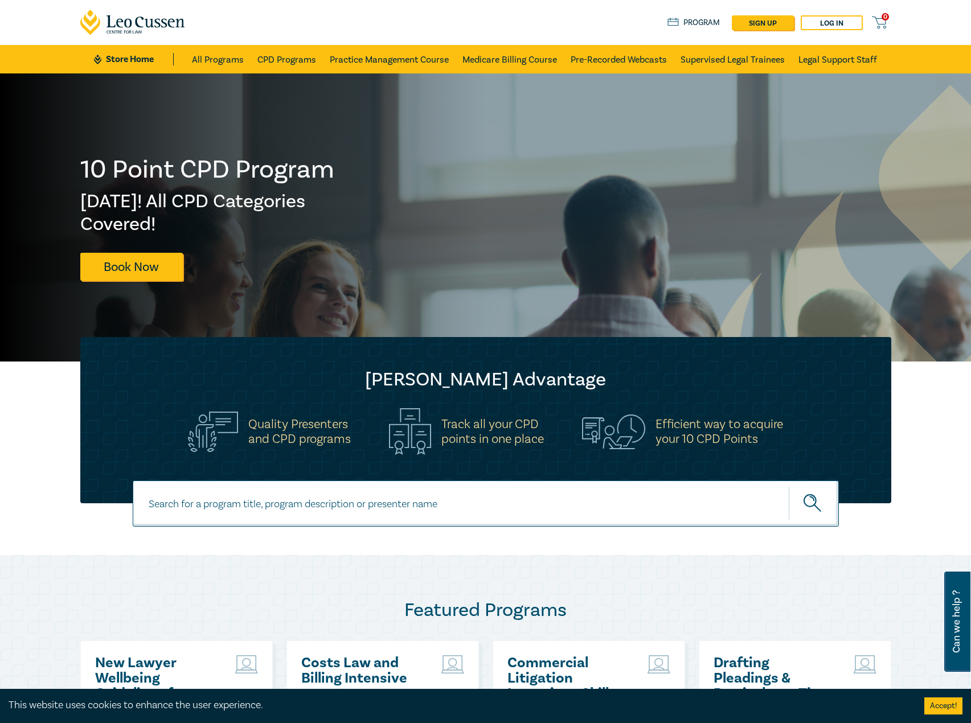
click at [392, 511] on input at bounding box center [486, 504] width 706 height 46
type input "r"
type input "trust account"
click at [789, 486] on button "submit" at bounding box center [814, 503] width 50 height 35
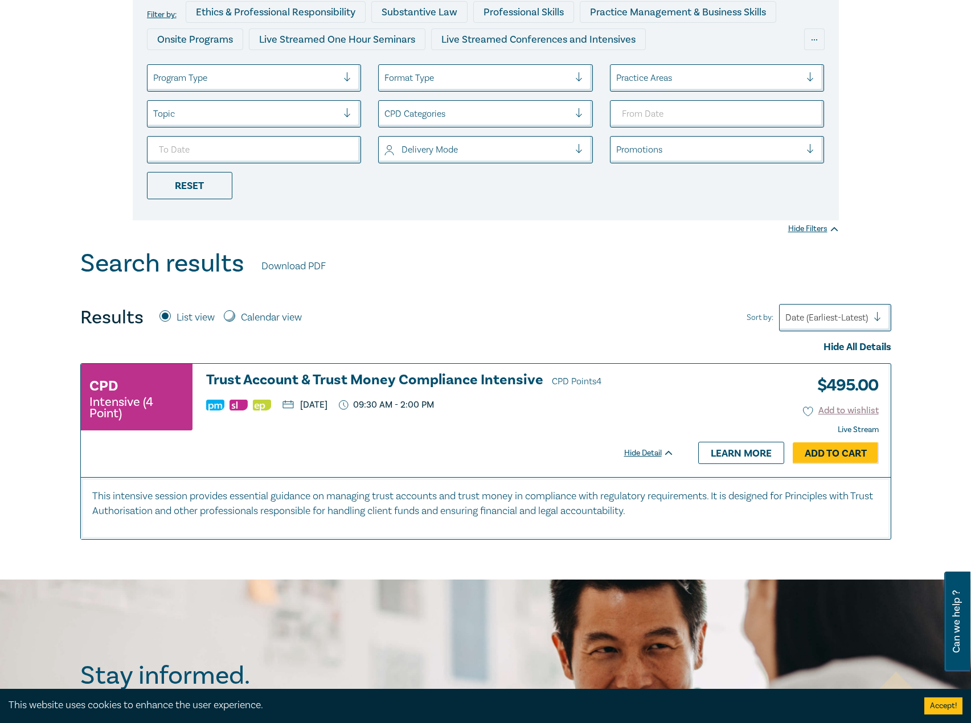
scroll to position [171, 0]
click at [473, 376] on h3 "Trust Account & Trust Money Compliance Intensive CPD Points 4" at bounding box center [440, 380] width 468 height 17
